Goal: Information Seeking & Learning: Learn about a topic

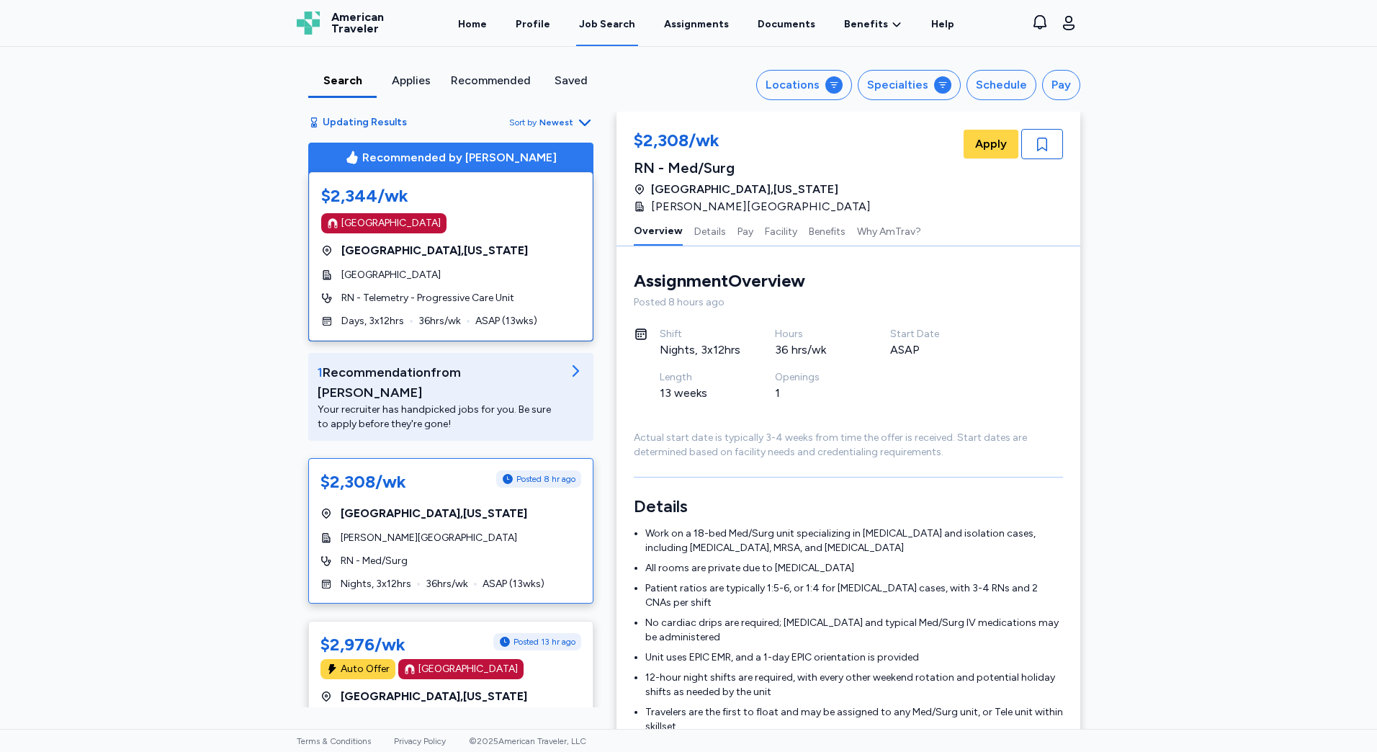
scroll to position [4413, 0]
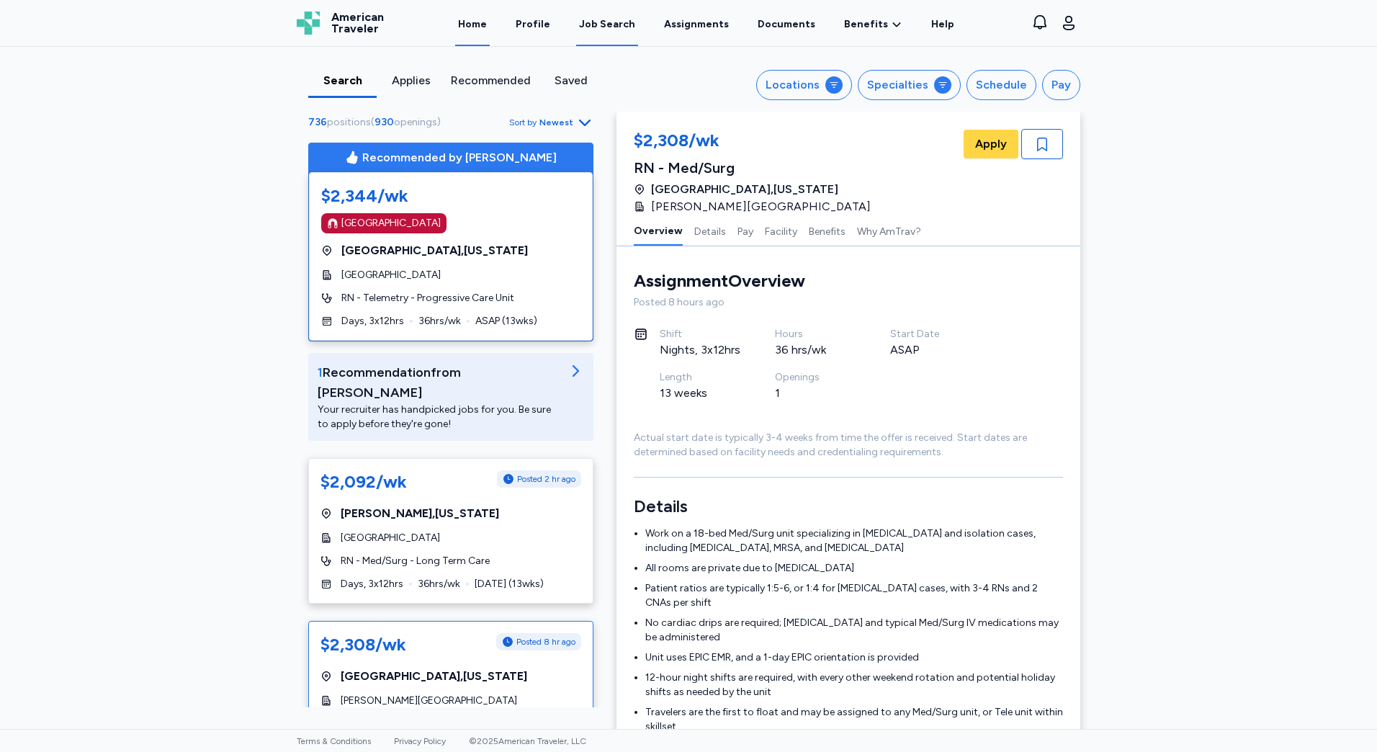
click at [490, 22] on link "Home" at bounding box center [472, 23] width 35 height 45
click at [612, 19] on div "Job Search" at bounding box center [607, 24] width 56 height 14
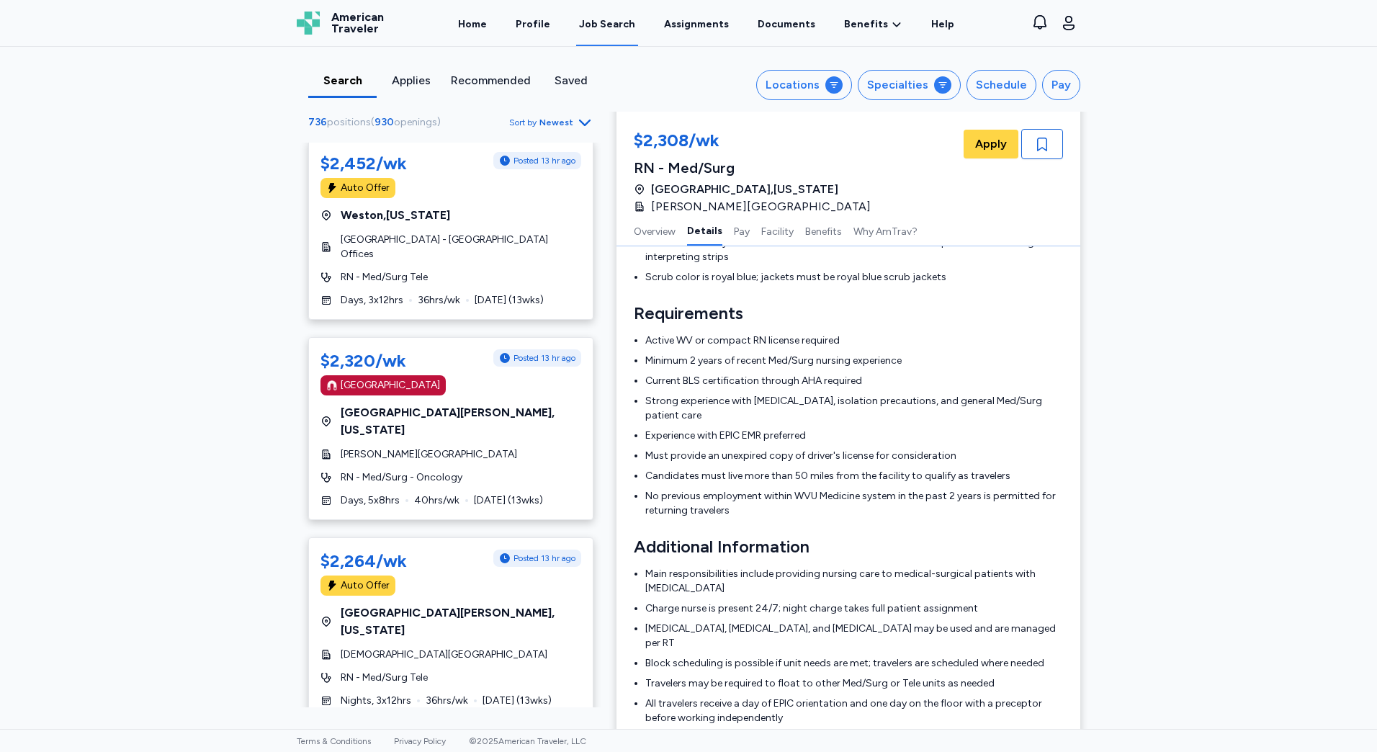
scroll to position [1585, 0]
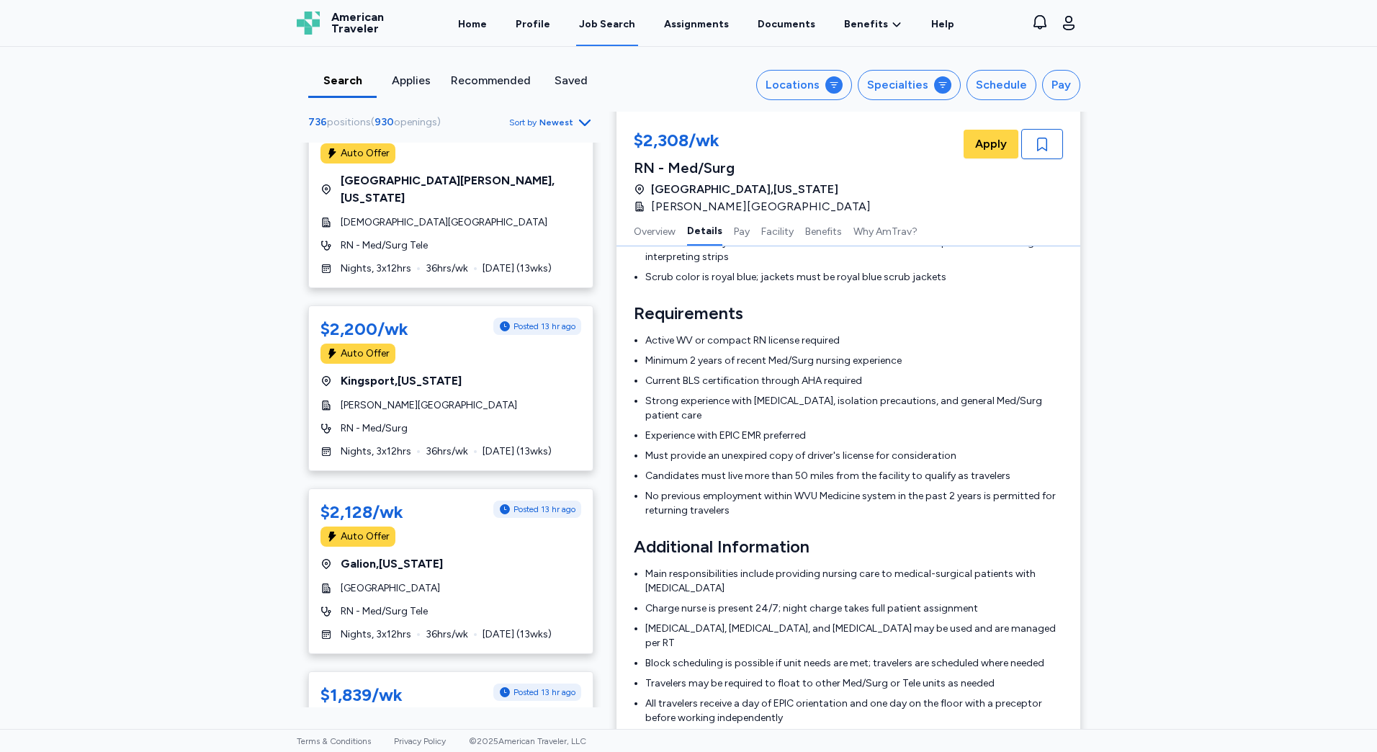
click at [567, 120] on span "Newest" at bounding box center [557, 123] width 34 height 12
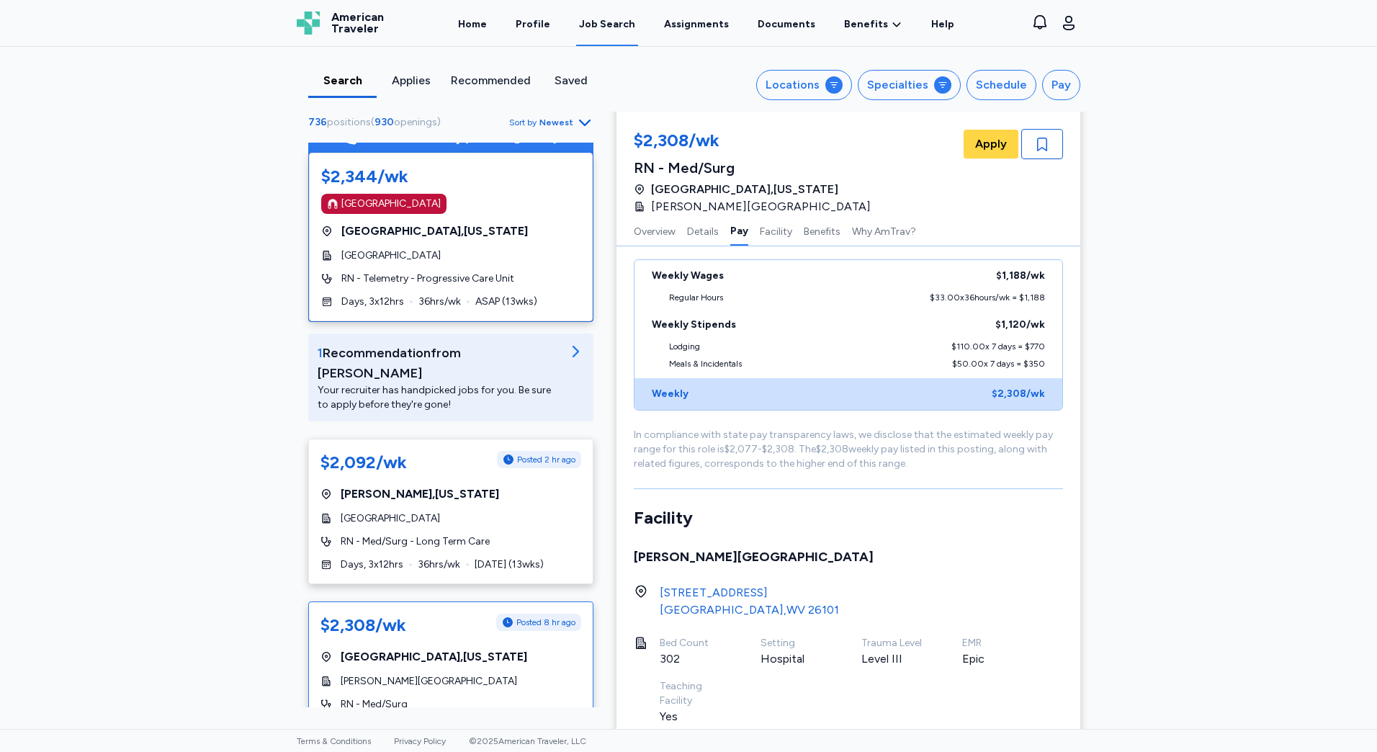
scroll to position [0, 0]
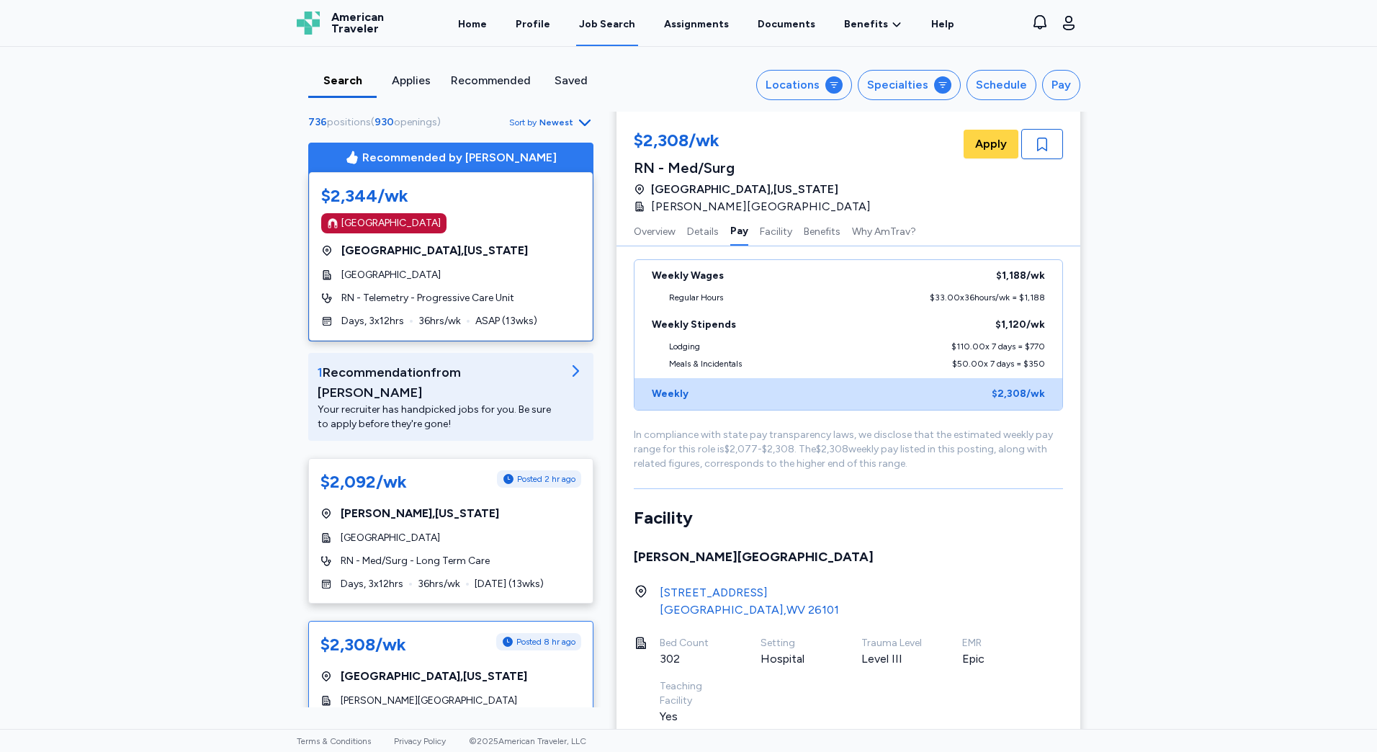
click at [576, 116] on icon "button" at bounding box center [584, 122] width 17 height 17
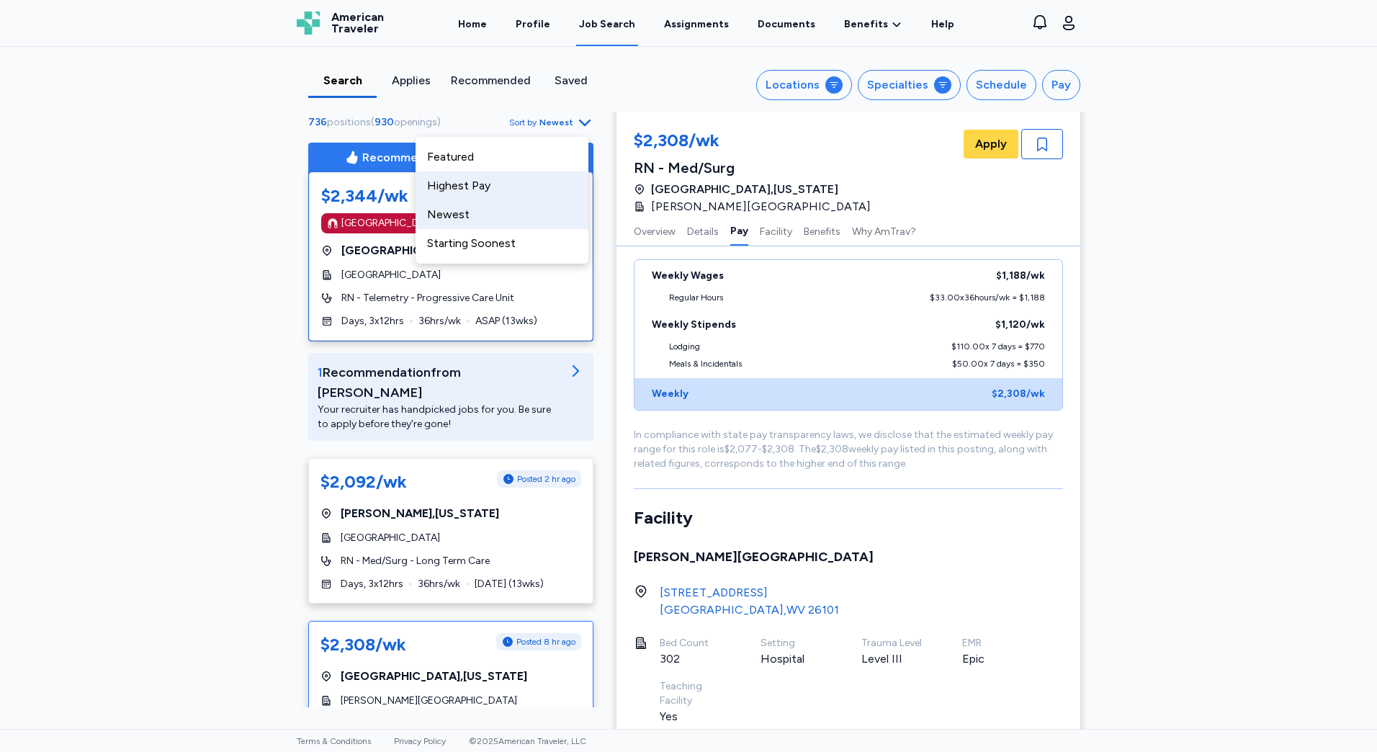
click at [524, 174] on div "Highest Pay" at bounding box center [502, 185] width 173 height 29
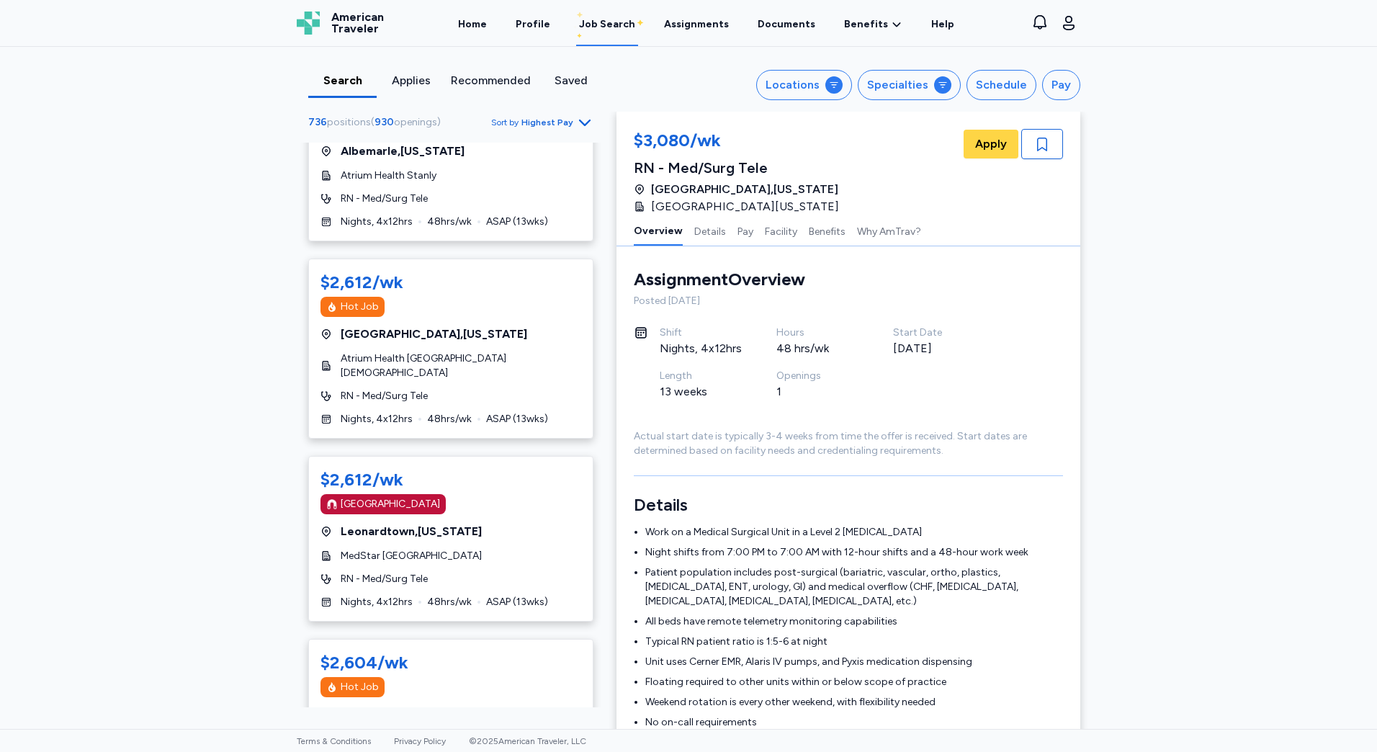
scroll to position [8520, 0]
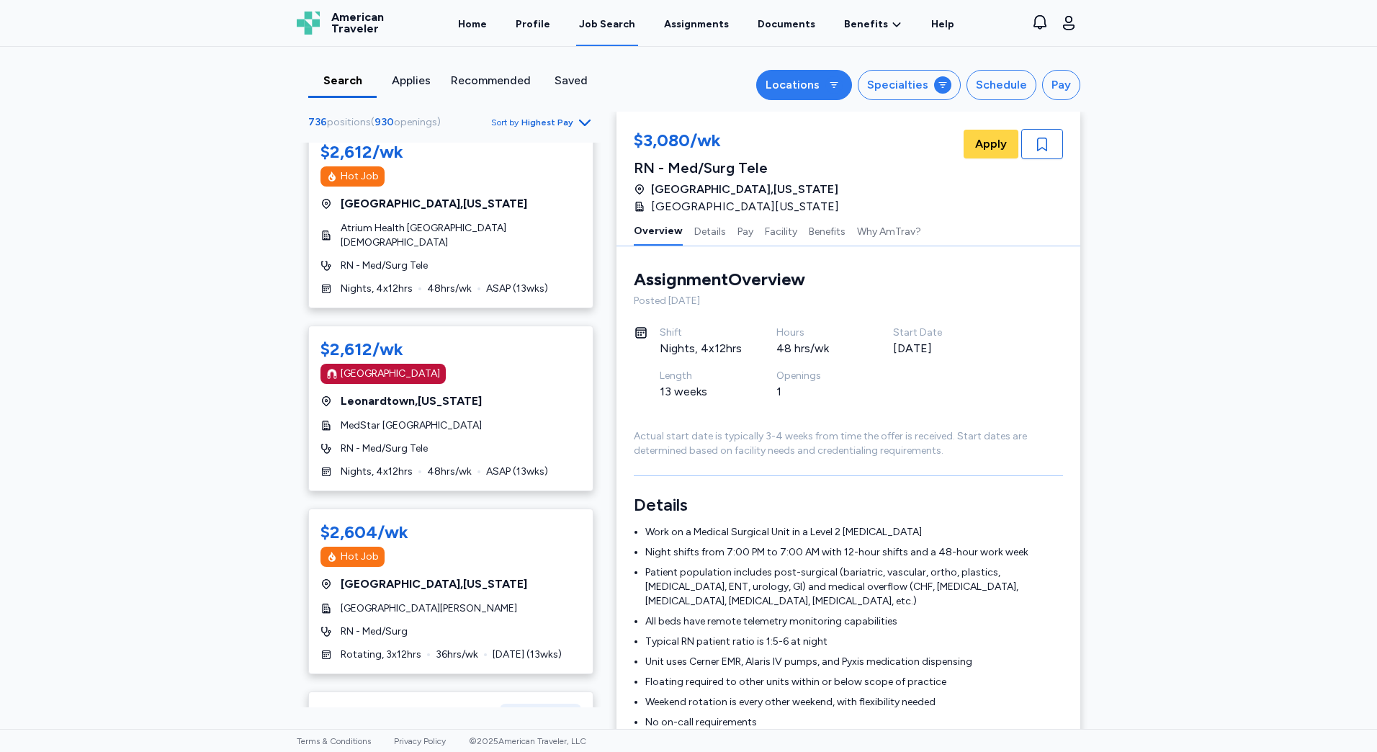
click at [817, 81] on div "Locations" at bounding box center [793, 84] width 54 height 17
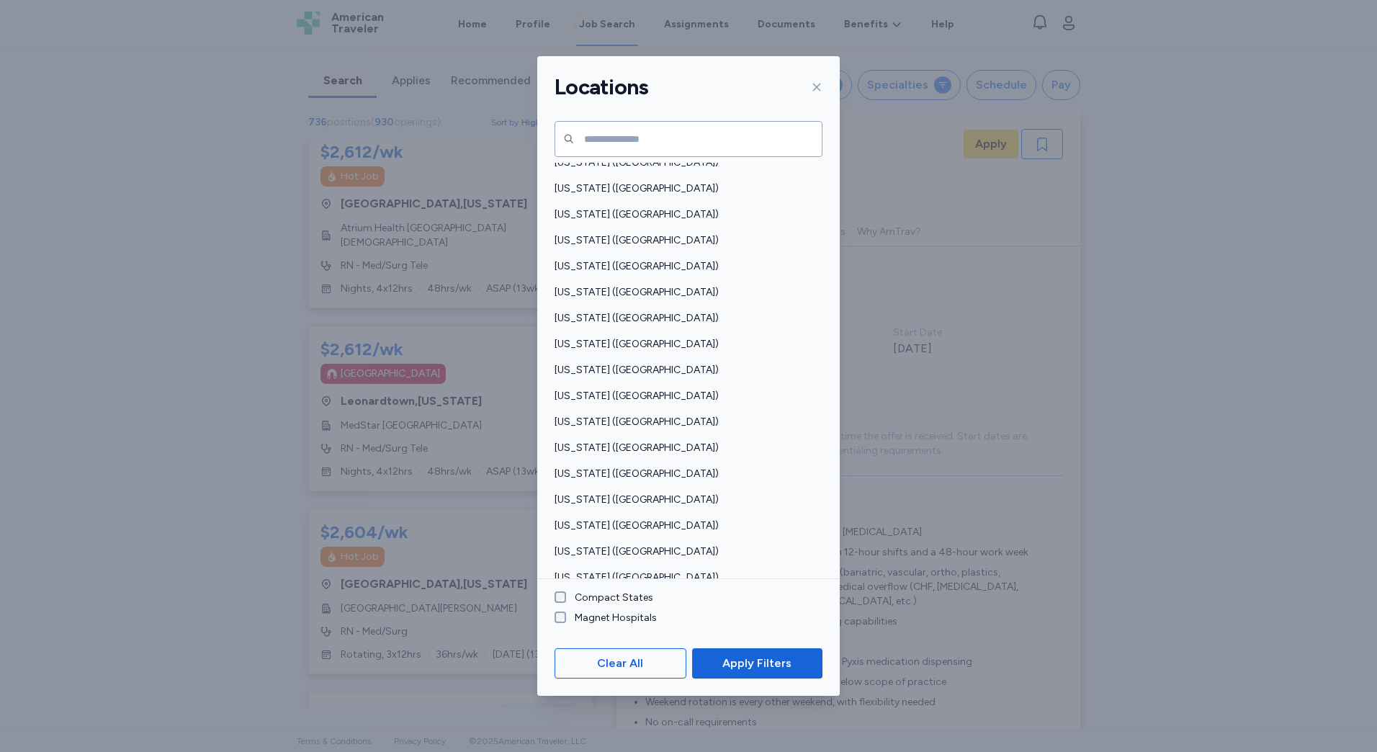
scroll to position [720, 0]
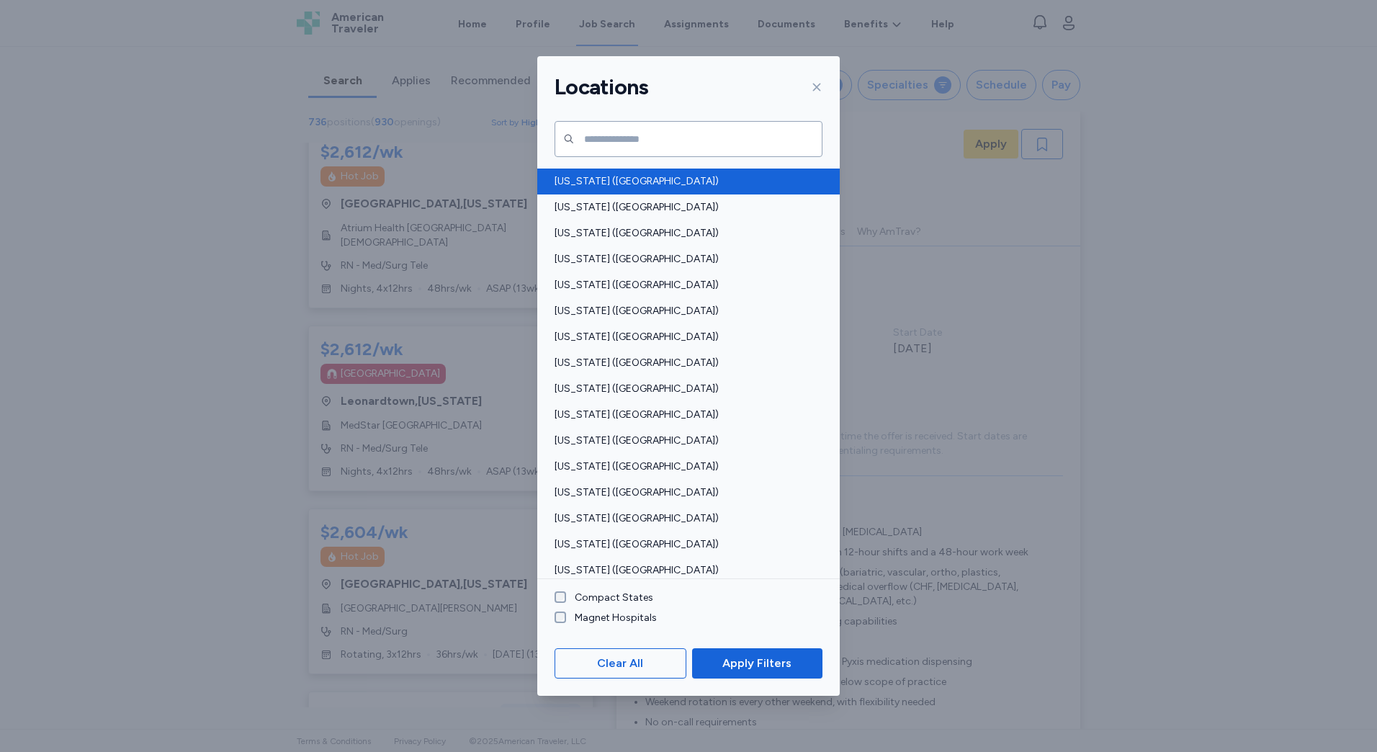
click at [754, 177] on span "[US_STATE] ([GEOGRAPHIC_DATA])" at bounding box center [684, 181] width 259 height 14
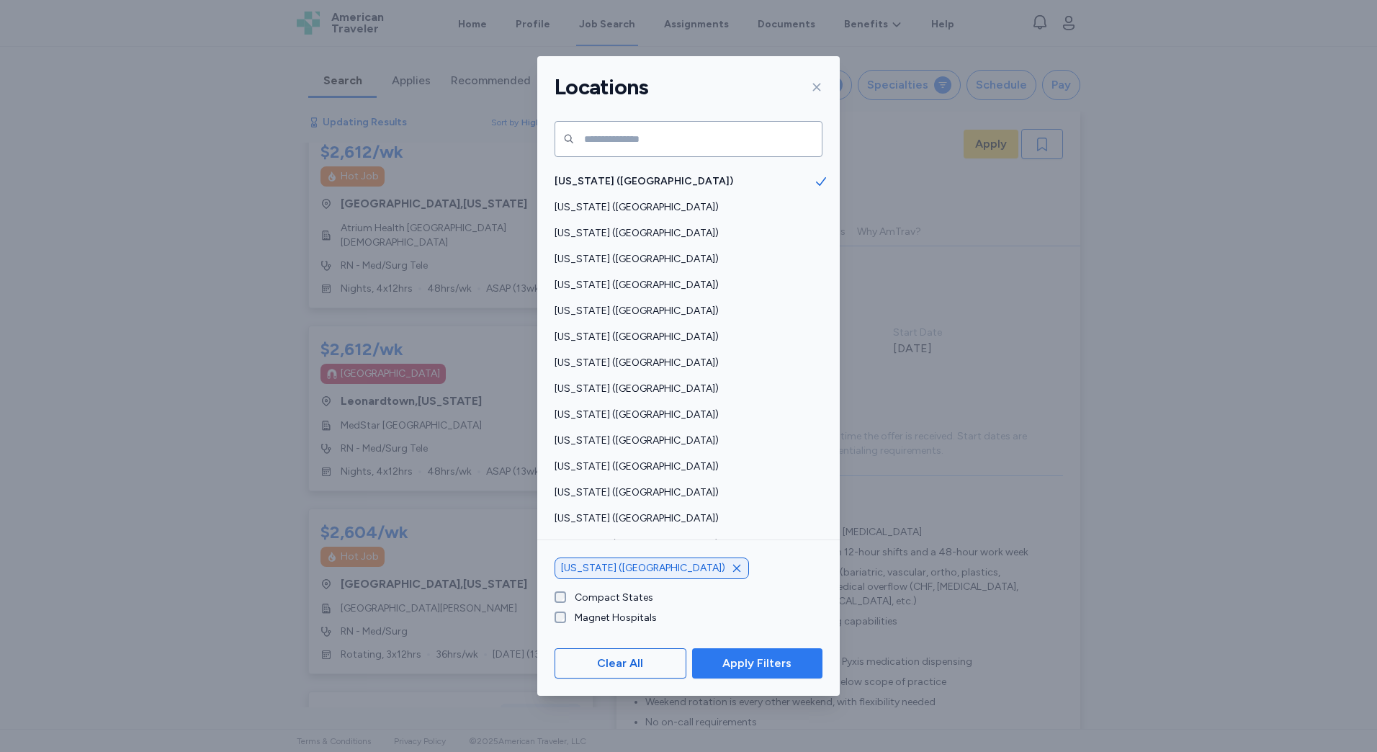
click at [742, 662] on span "Apply Filters" at bounding box center [757, 663] width 69 height 17
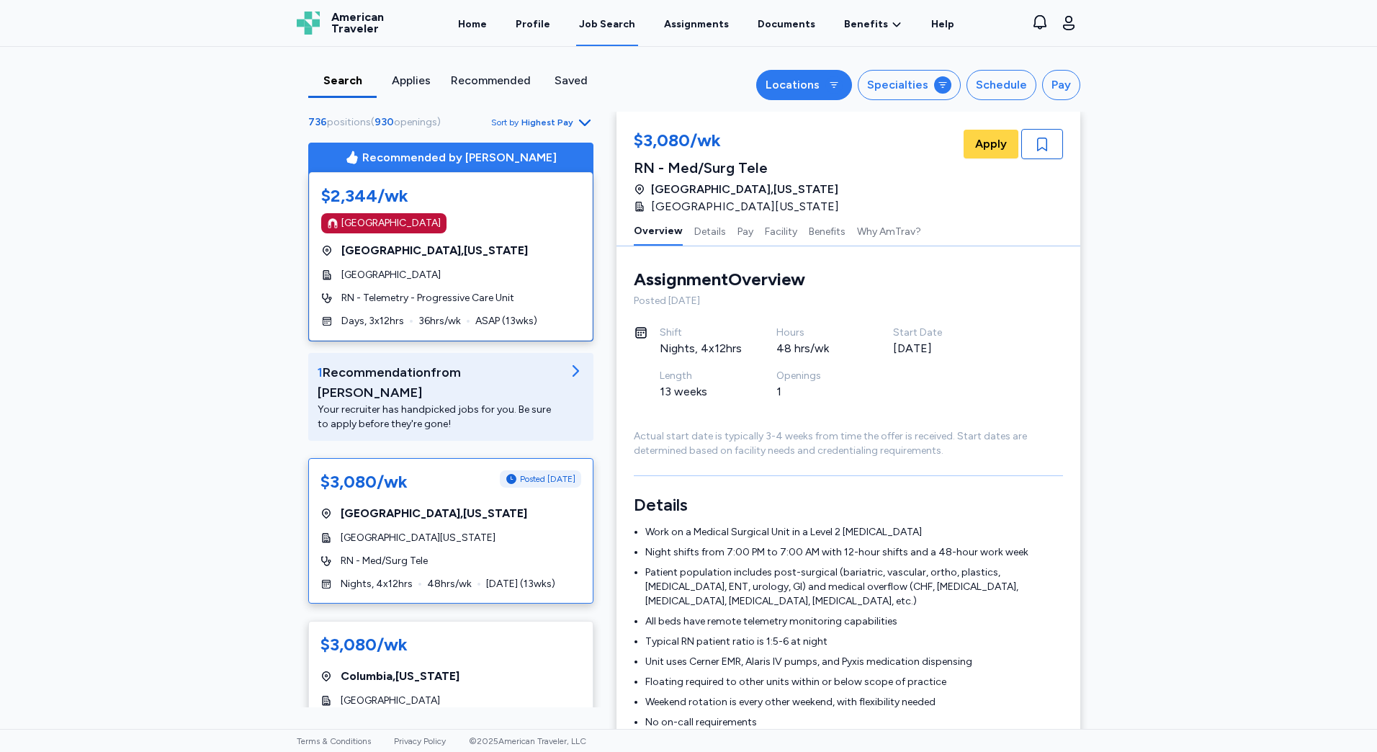
click at [808, 79] on div "Locations" at bounding box center [793, 84] width 54 height 17
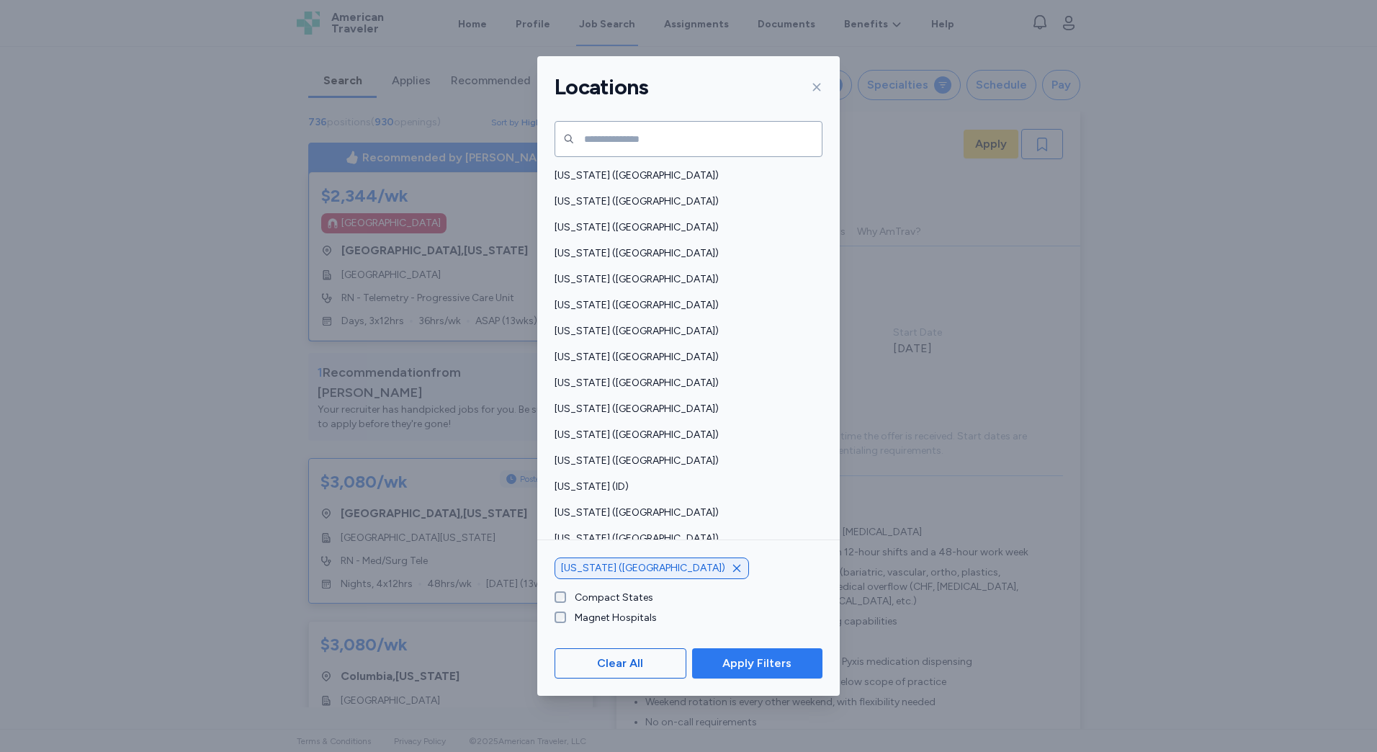
click at [764, 667] on span "Apply Filters" at bounding box center [757, 663] width 69 height 17
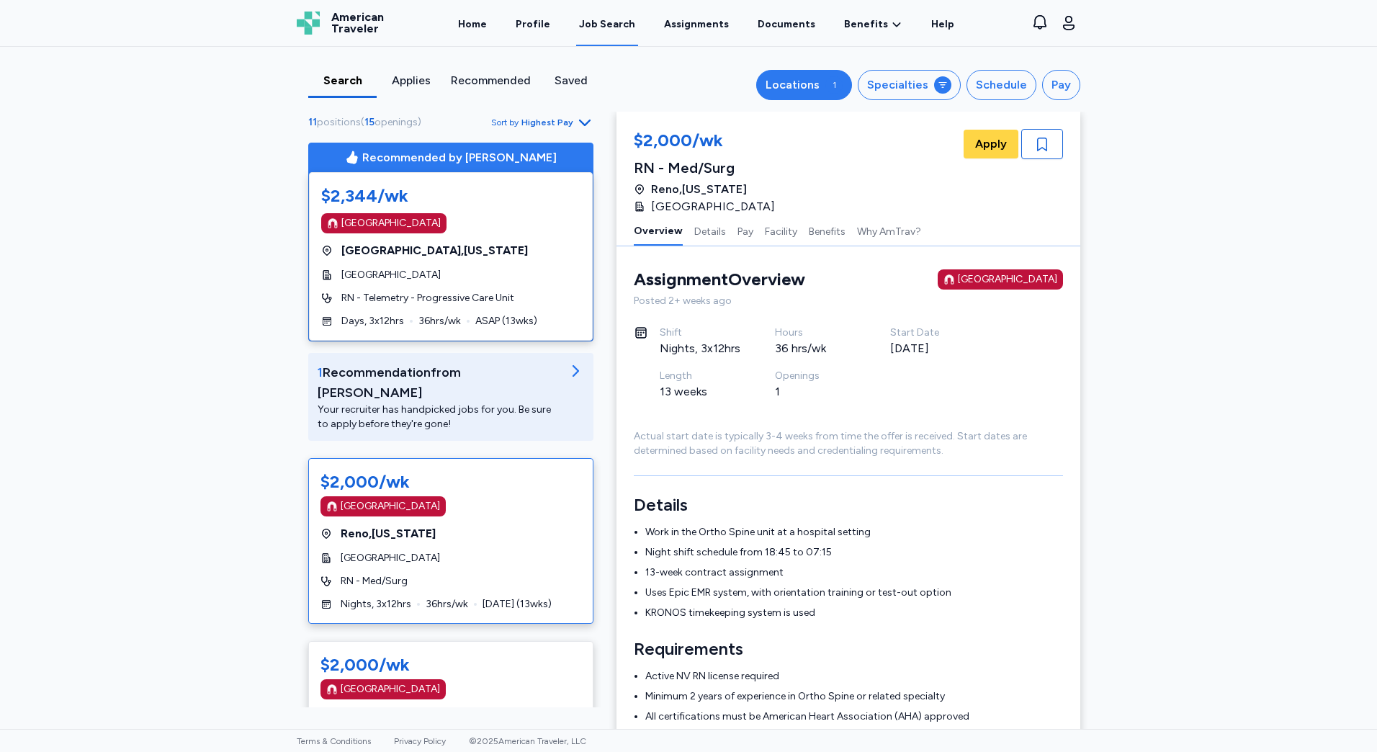
click at [837, 74] on button "Locations 1" at bounding box center [804, 85] width 96 height 30
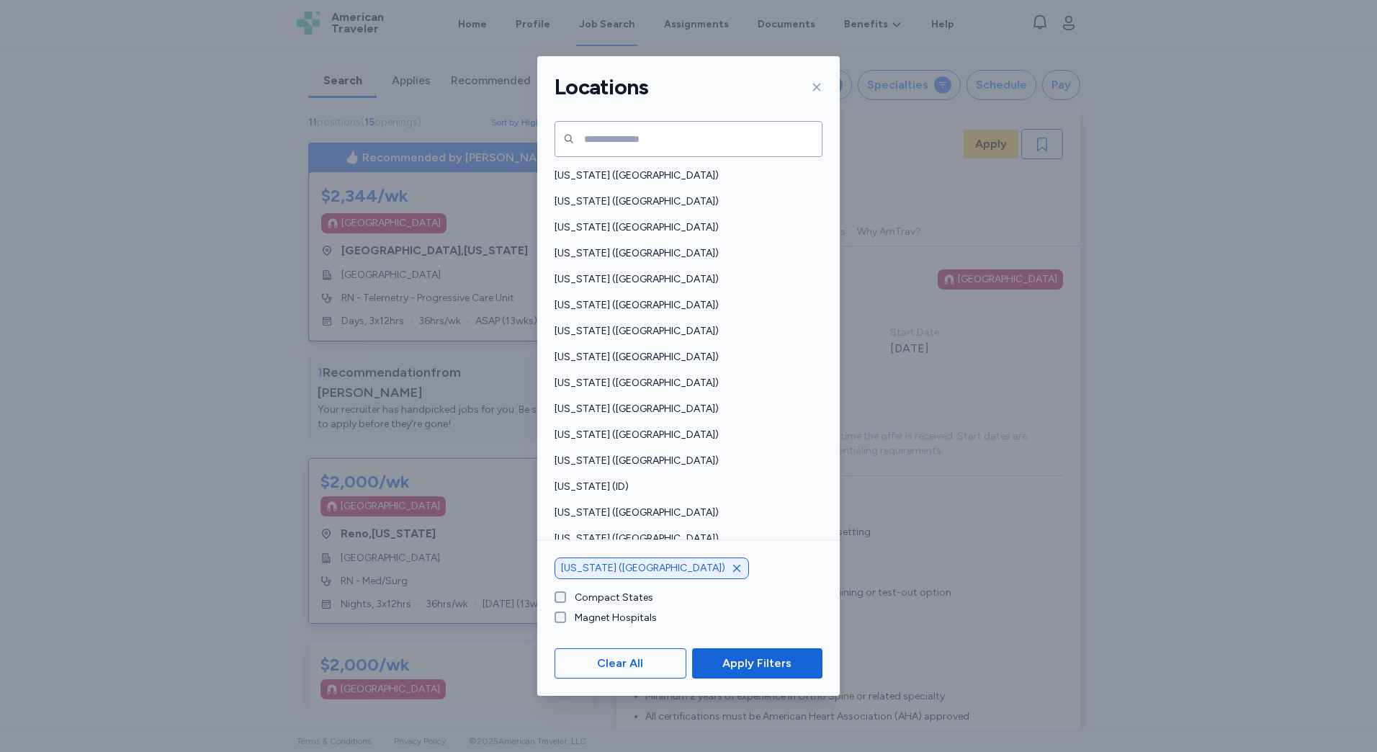
click at [731, 569] on icon "button" at bounding box center [737, 569] width 12 height 12
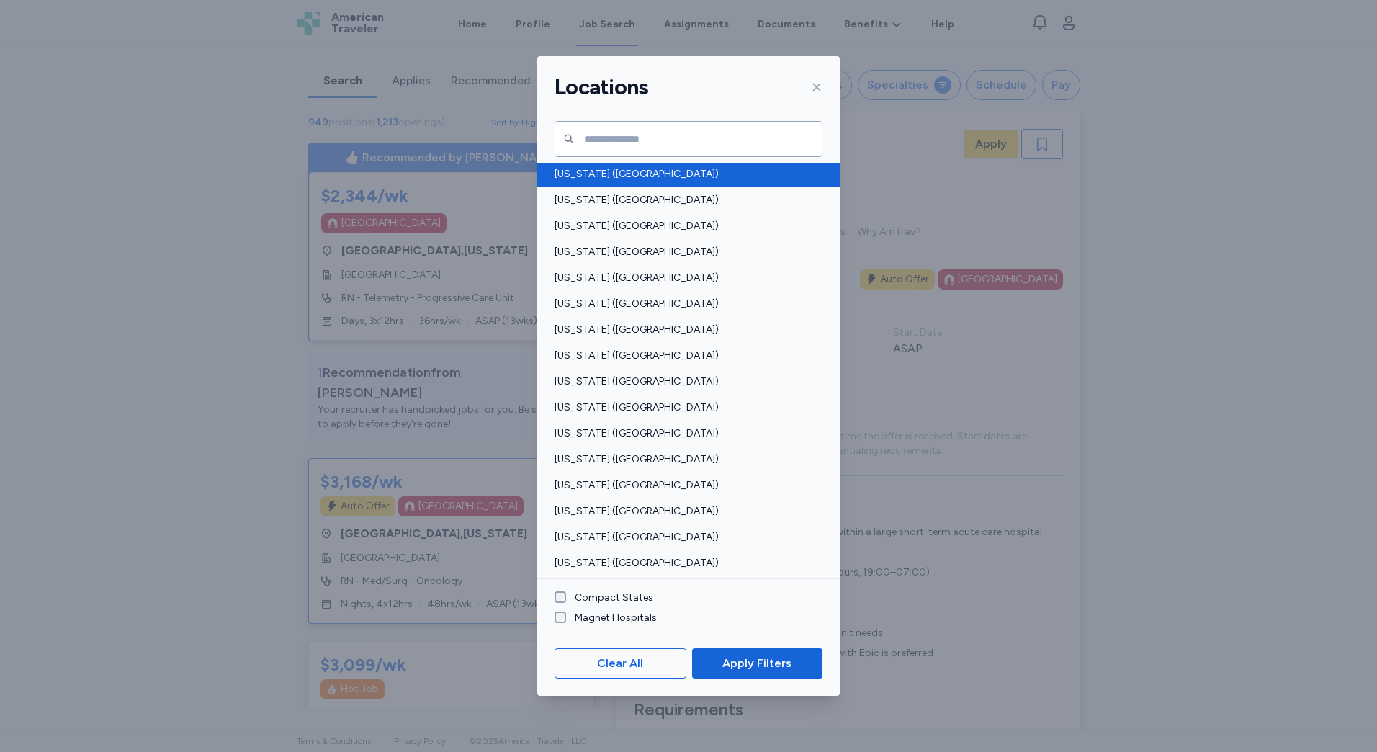
scroll to position [907, 0]
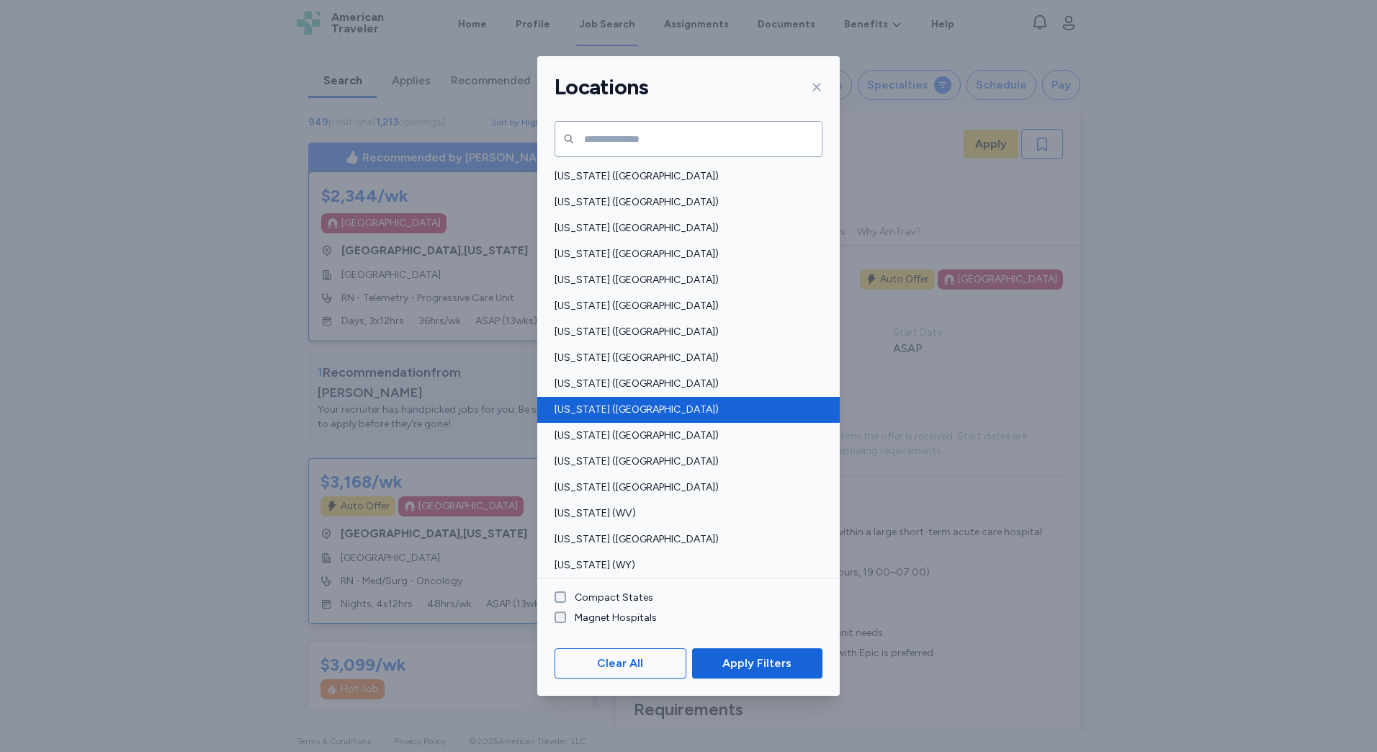
click at [624, 408] on span "[US_STATE] ([GEOGRAPHIC_DATA])" at bounding box center [684, 410] width 259 height 14
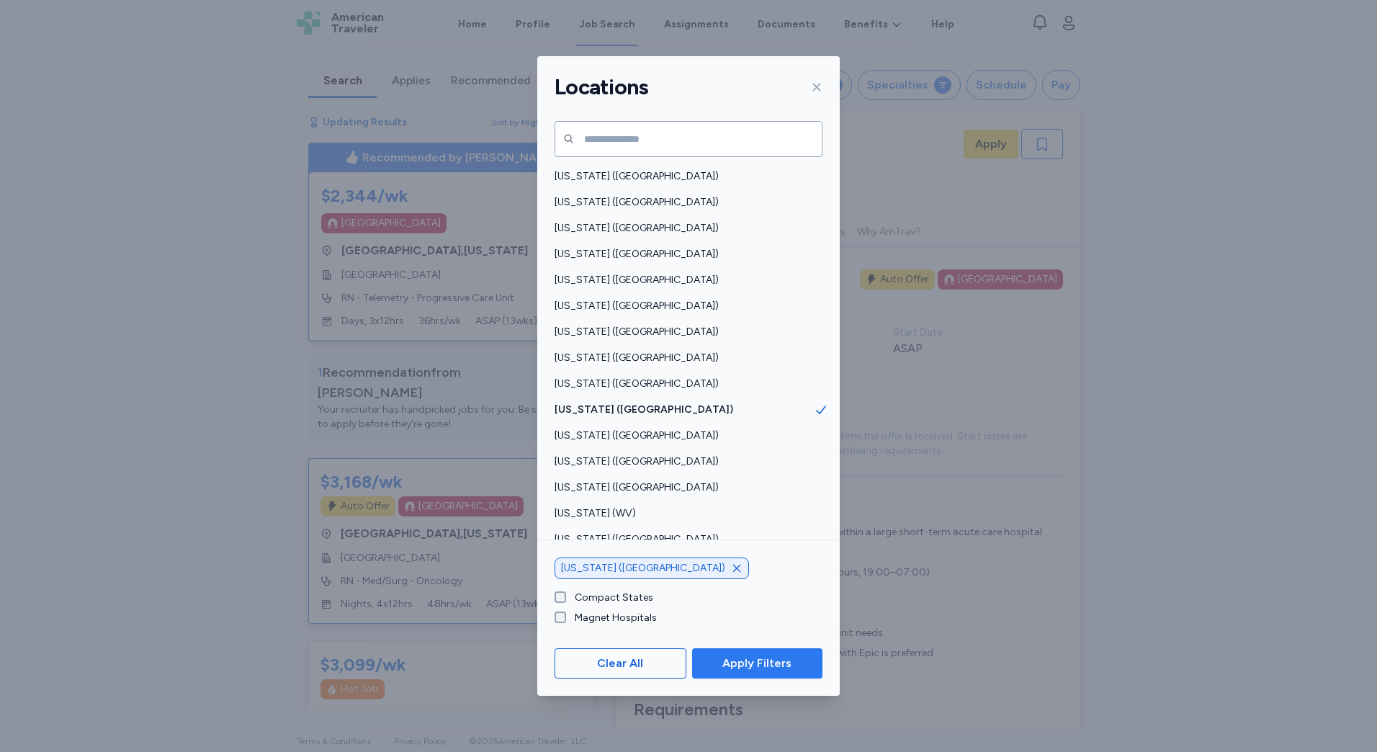
click at [783, 664] on span "Apply Filters" at bounding box center [757, 663] width 69 height 17
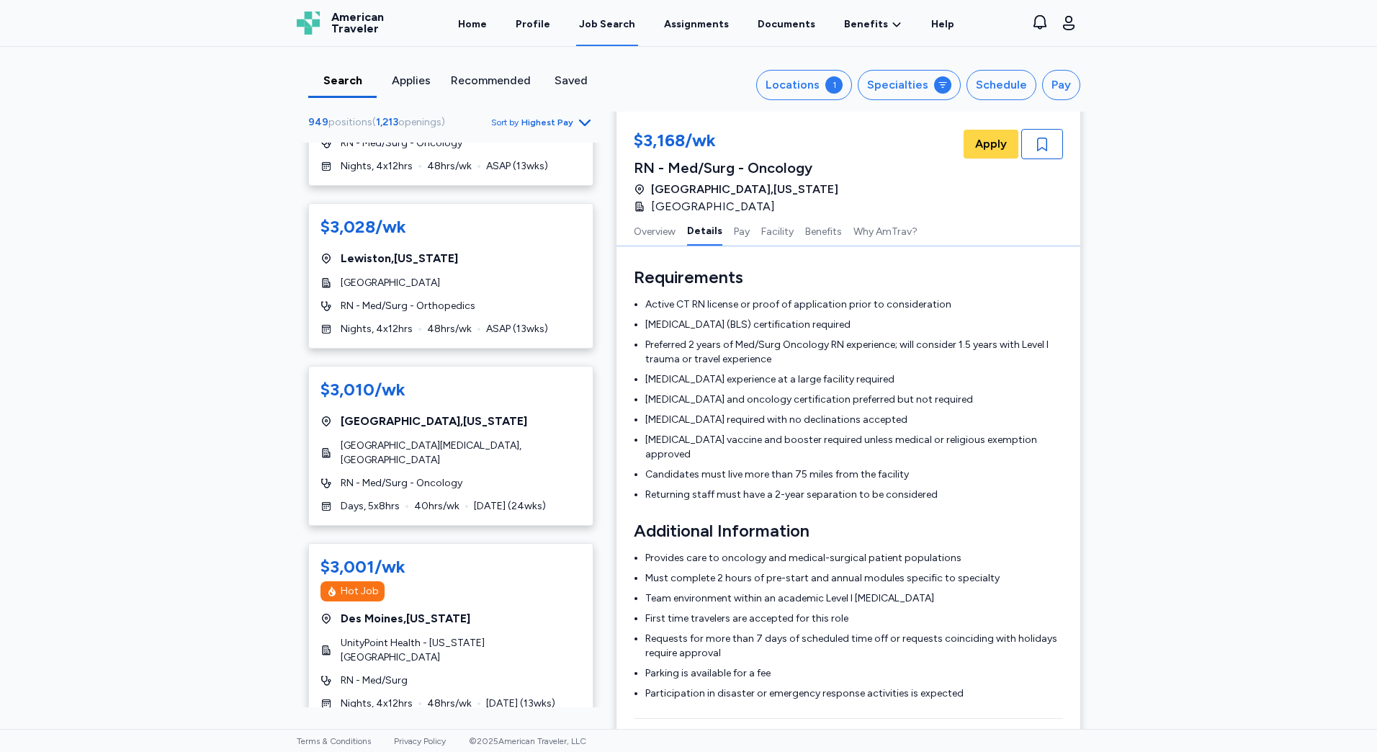
scroll to position [2305, 0]
